Goal: Task Accomplishment & Management: Use online tool/utility

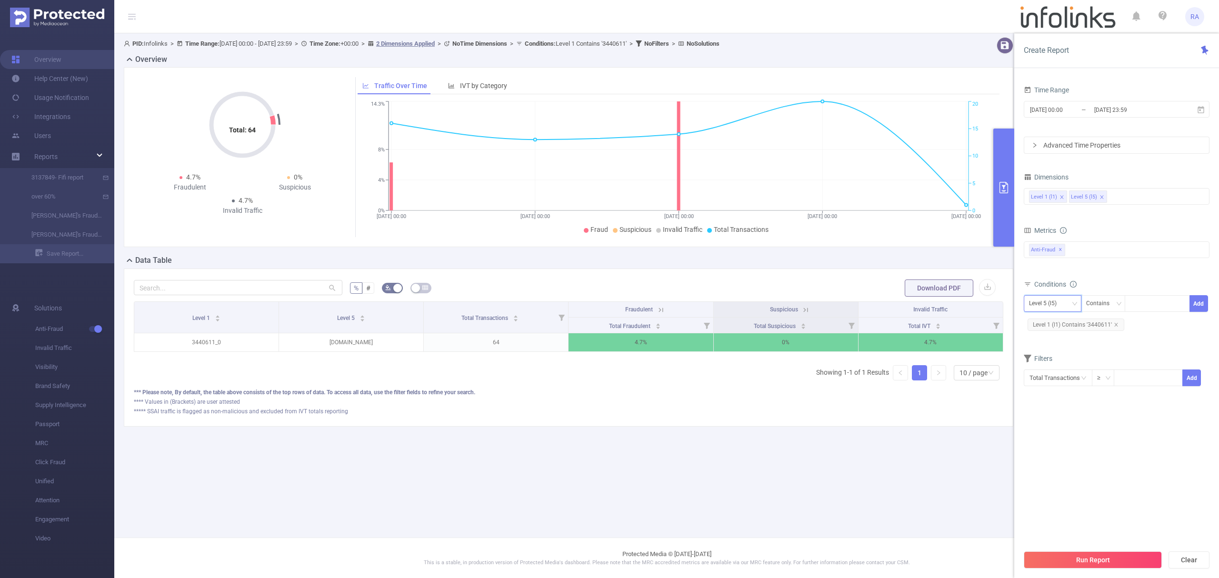
click at [1055, 306] on div "Level 5 (l5)" at bounding box center [1046, 304] width 34 height 16
click at [1048, 323] on li "Level 1 (l1)" at bounding box center [1053, 324] width 58 height 15
click at [1117, 324] on icon "icon: close" at bounding box center [1116, 324] width 5 height 5
click at [1153, 306] on div at bounding box center [1157, 304] width 55 height 16
paste input "3440683"
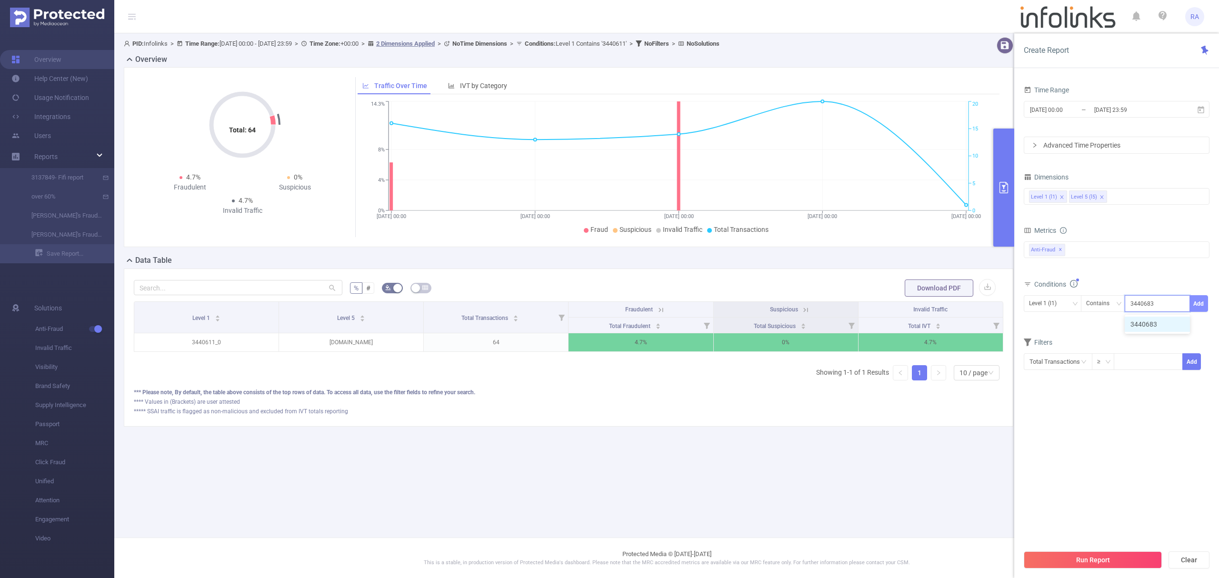
type input "3440683"
click at [1200, 306] on button "Add" at bounding box center [1199, 303] width 19 height 17
click at [1083, 557] on button "Run Report" at bounding box center [1093, 560] width 138 height 17
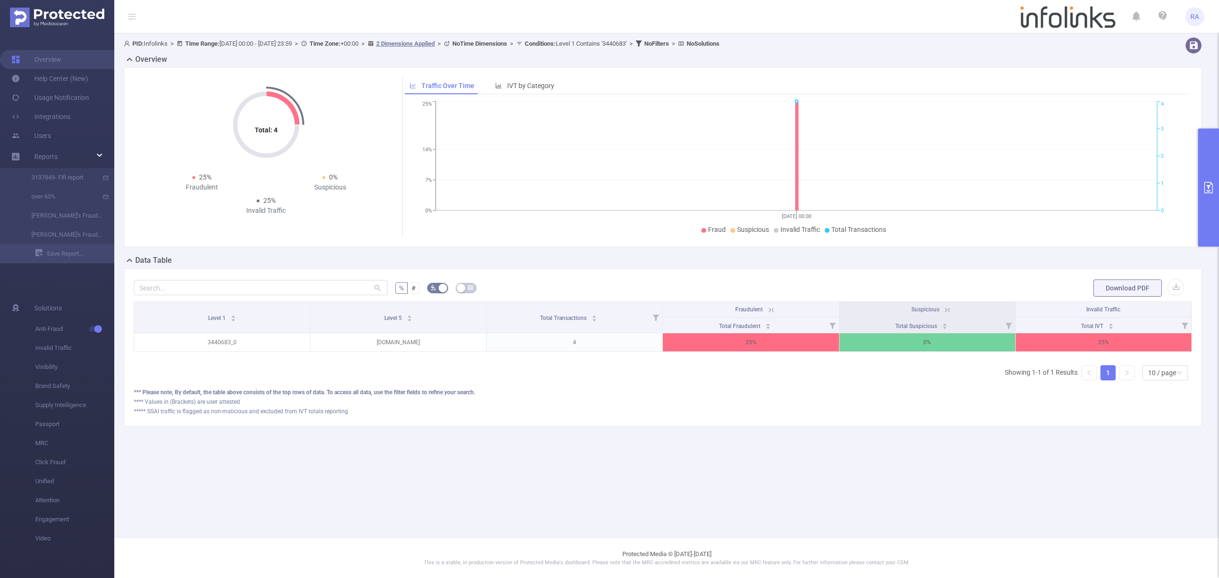
click at [1219, 178] on button "primary" at bounding box center [1209, 188] width 21 height 118
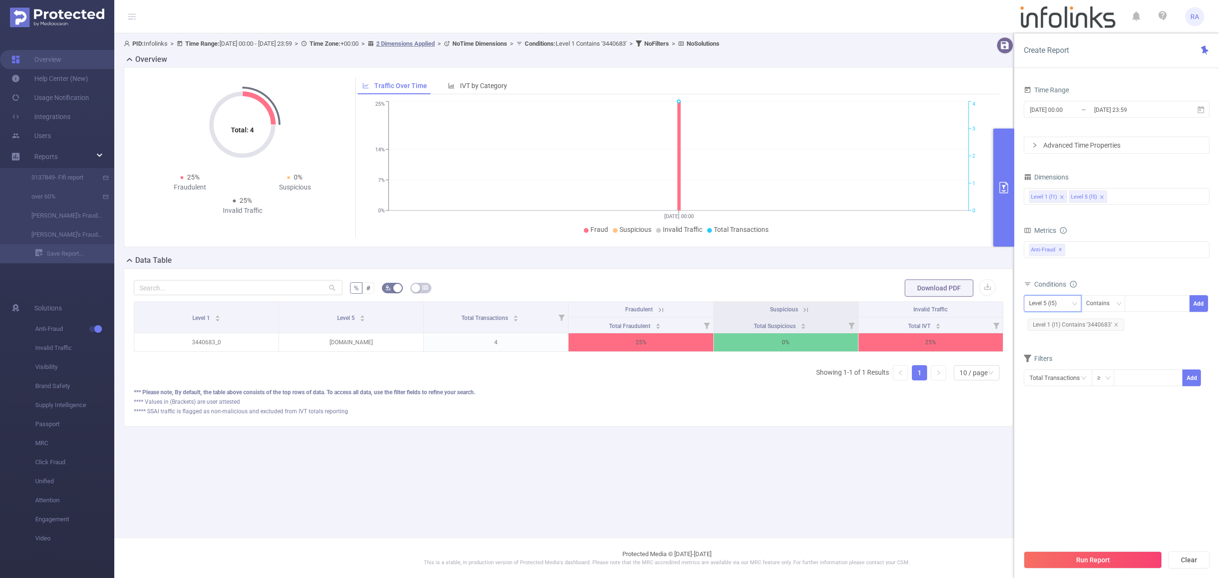
click at [1056, 303] on div "Level 5 (l5)" at bounding box center [1046, 304] width 34 height 16
click at [1046, 326] on li "Level 1 (l1)" at bounding box center [1053, 324] width 58 height 15
click at [1117, 324] on icon "icon: close" at bounding box center [1116, 324] width 5 height 5
click at [1165, 305] on div at bounding box center [1157, 304] width 55 height 16
paste input "3375110"
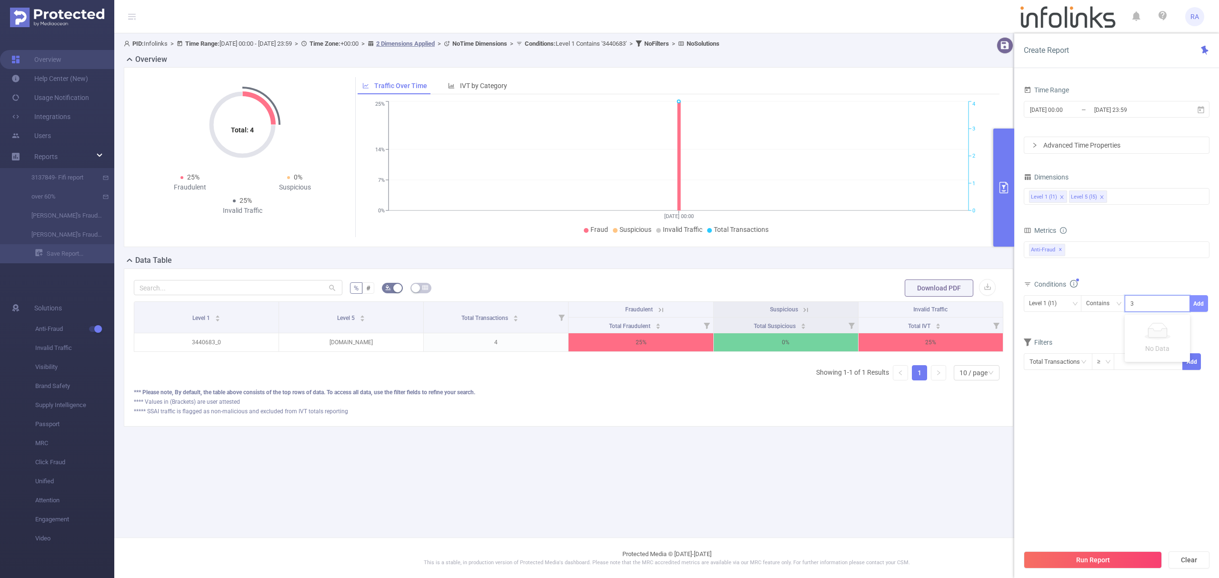
type input "3375110"
click at [1201, 303] on button "Add" at bounding box center [1199, 303] width 19 height 17
click at [1101, 558] on button "Run Report" at bounding box center [1093, 560] width 138 height 17
